Goal: Manage account settings

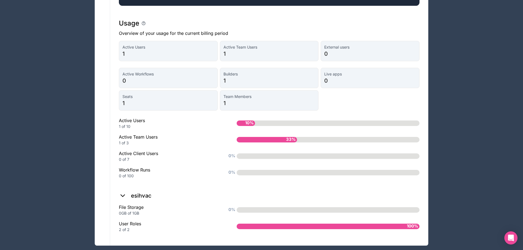
scroll to position [426, 0]
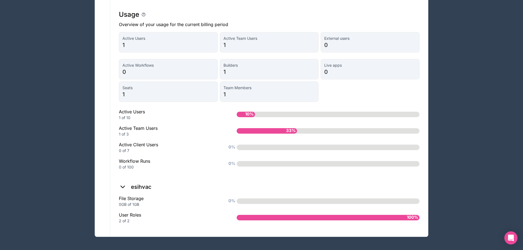
click at [122, 186] on icon at bounding box center [123, 187] width 8 height 8
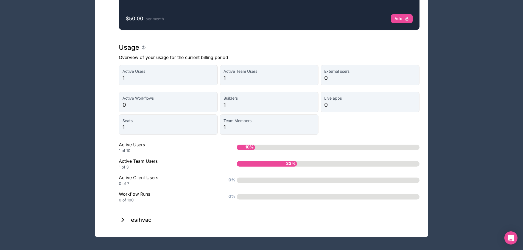
click at [124, 218] on icon at bounding box center [123, 220] width 8 height 8
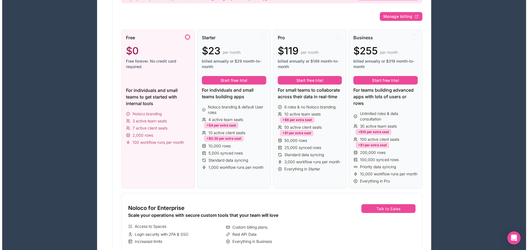
scroll to position [0, 0]
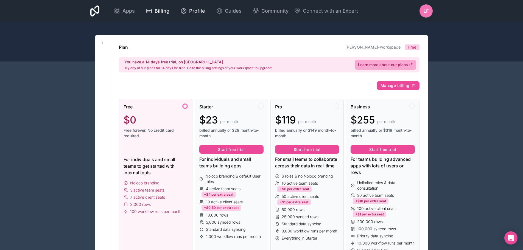
click at [193, 10] on span "Profile" at bounding box center [197, 11] width 16 height 8
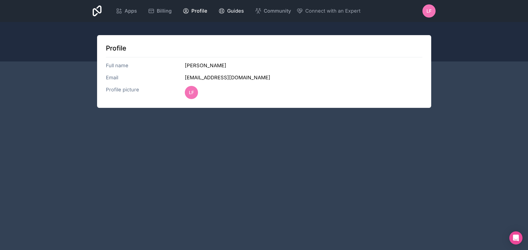
click at [219, 10] on icon at bounding box center [221, 11] width 5 height 5
click at [125, 10] on span "Apps" at bounding box center [130, 11] width 12 height 8
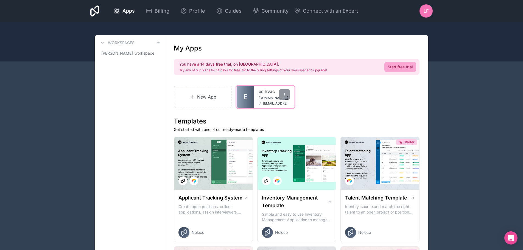
click at [247, 100] on span "E" at bounding box center [246, 97] width 4 height 9
